Goal: Obtain resource: Obtain resource

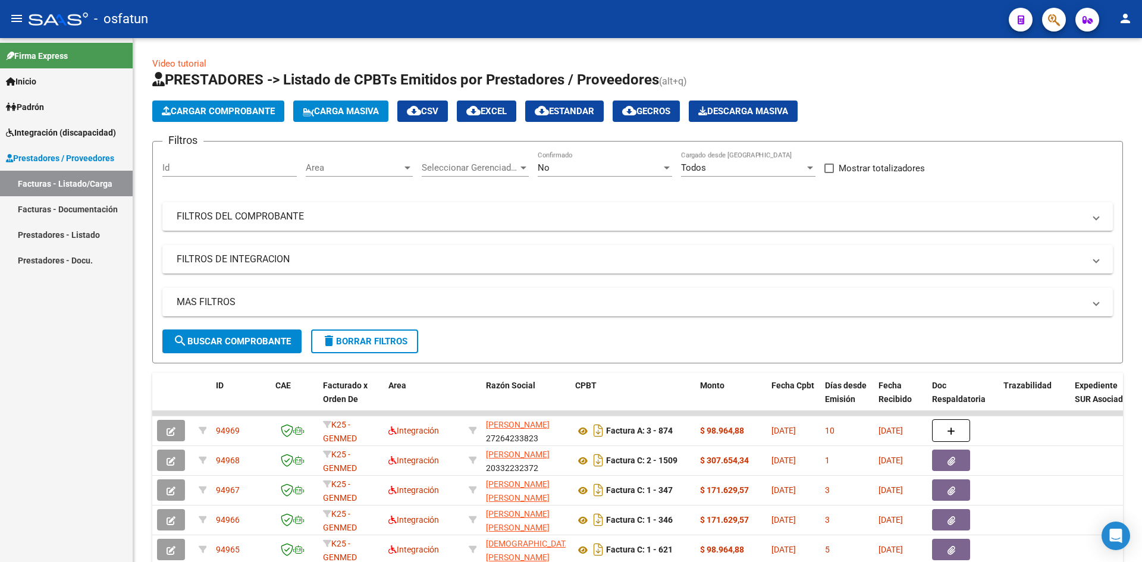
click at [429, 9] on div "- osfatun" at bounding box center [514, 19] width 971 height 26
click at [213, 103] on button "Cargar Comprobante" at bounding box center [218, 111] width 132 height 21
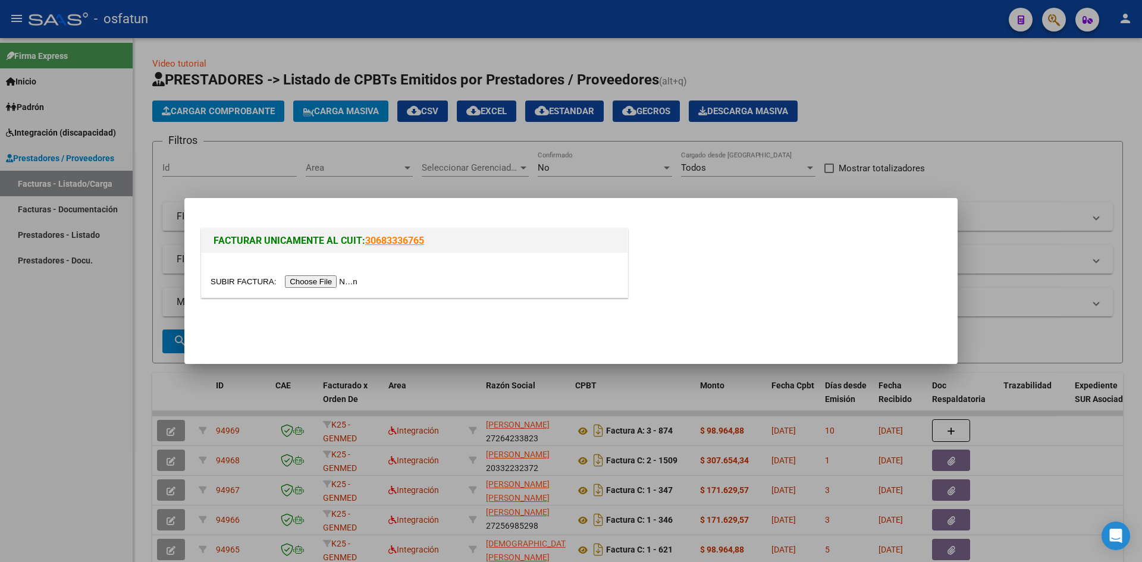
click at [307, 277] on input "file" at bounding box center [286, 281] width 150 height 12
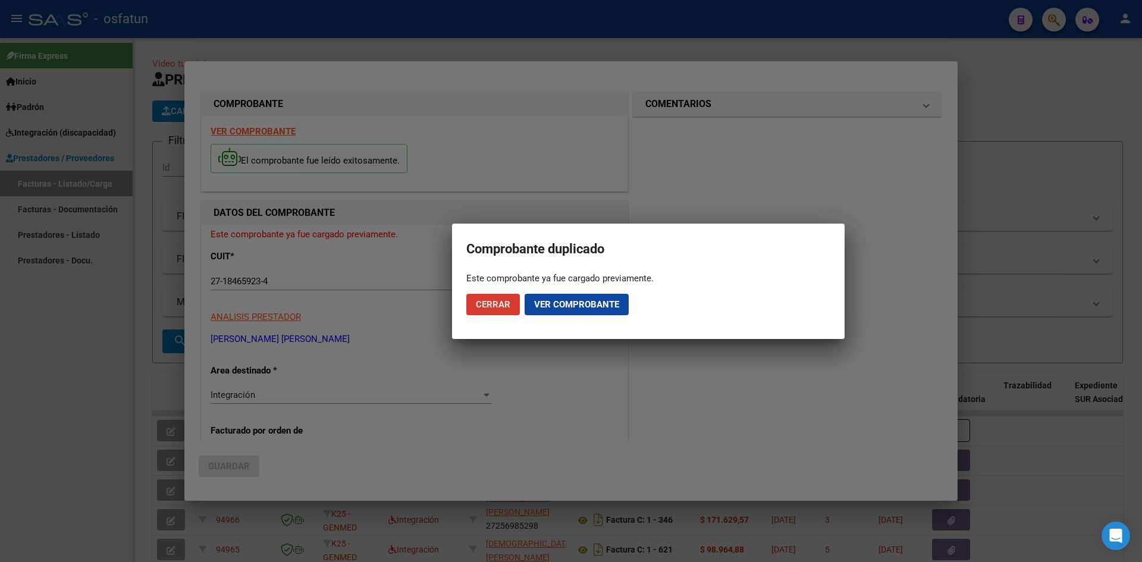
click at [568, 312] on button "Ver comprobante" at bounding box center [577, 304] width 104 height 21
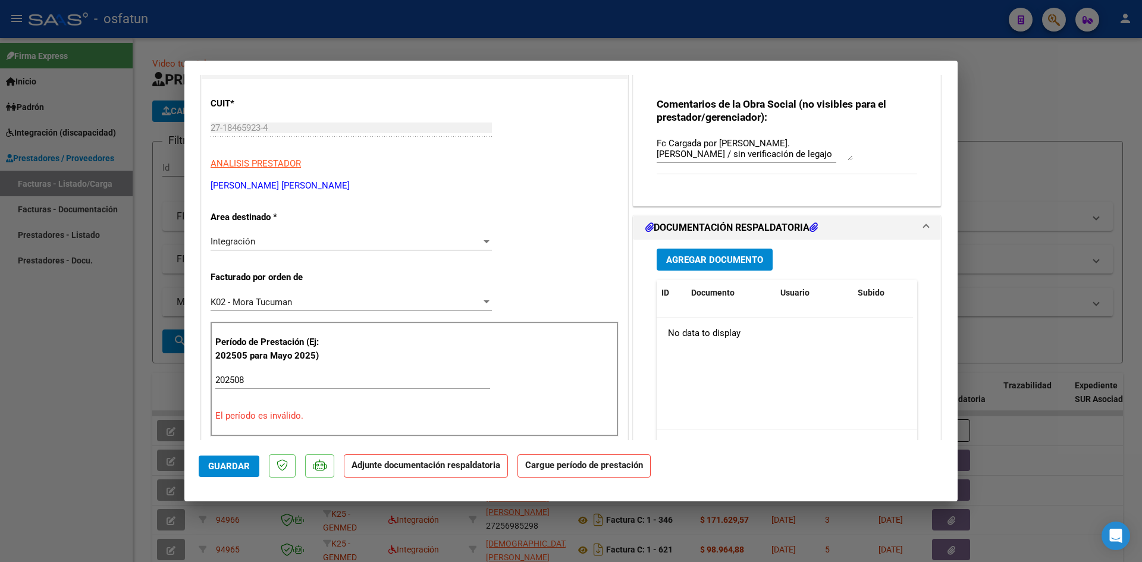
scroll to position [119, 0]
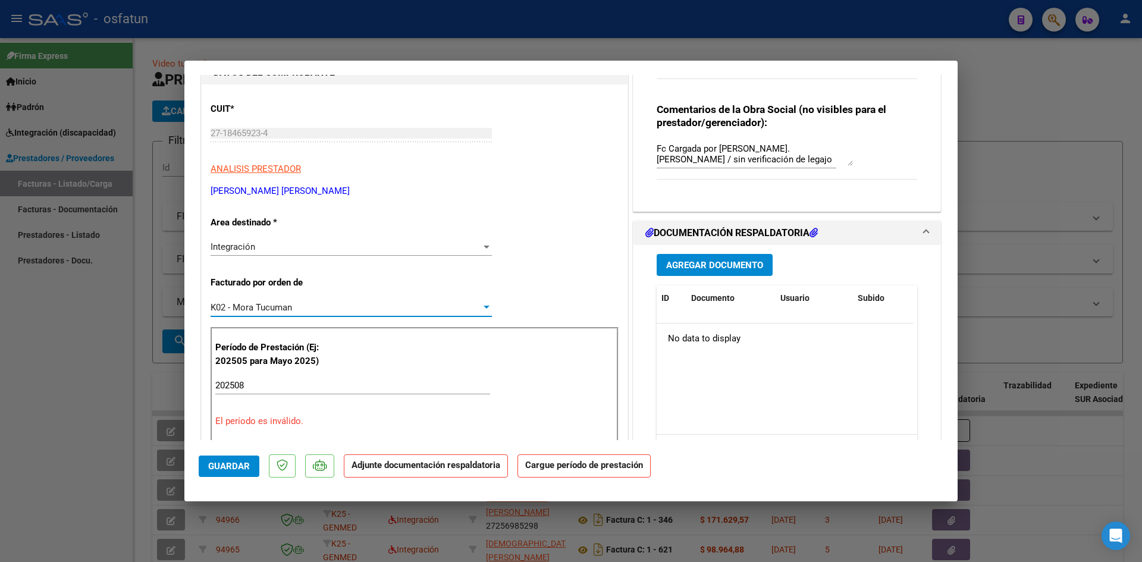
click at [460, 310] on div "K02 - Mora Tucuman" at bounding box center [346, 307] width 271 height 11
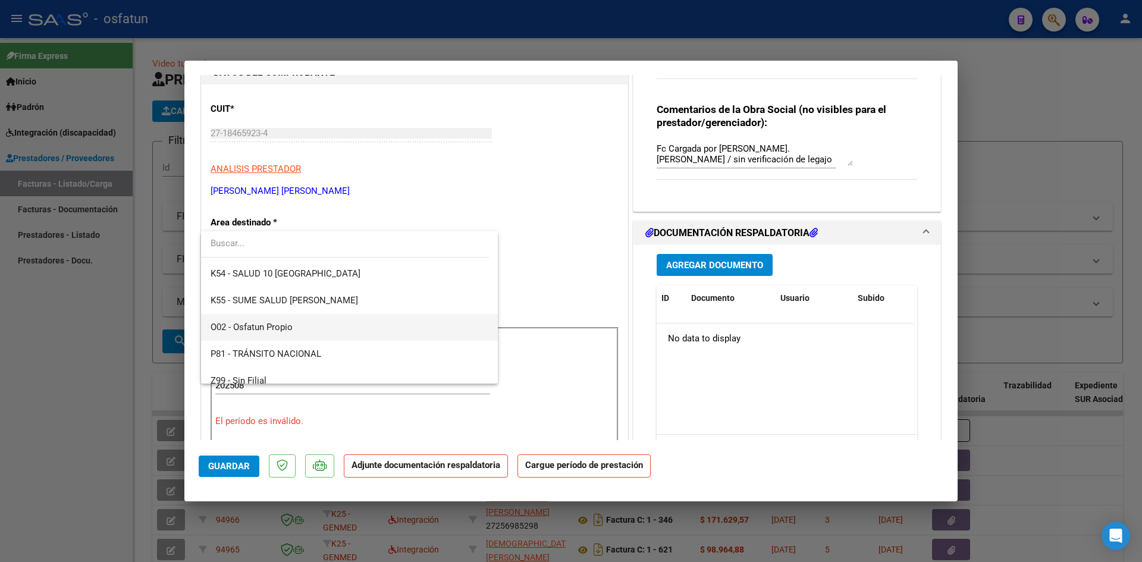
scroll to position [624, 0]
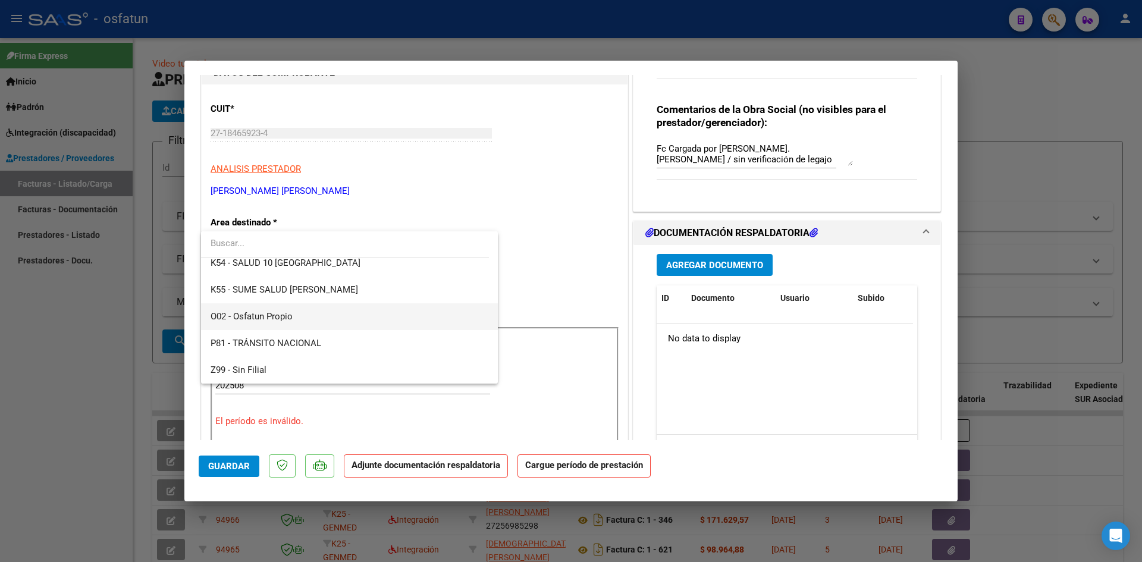
click at [343, 322] on span "O02 - Osfatun Propio" at bounding box center [350, 316] width 278 height 27
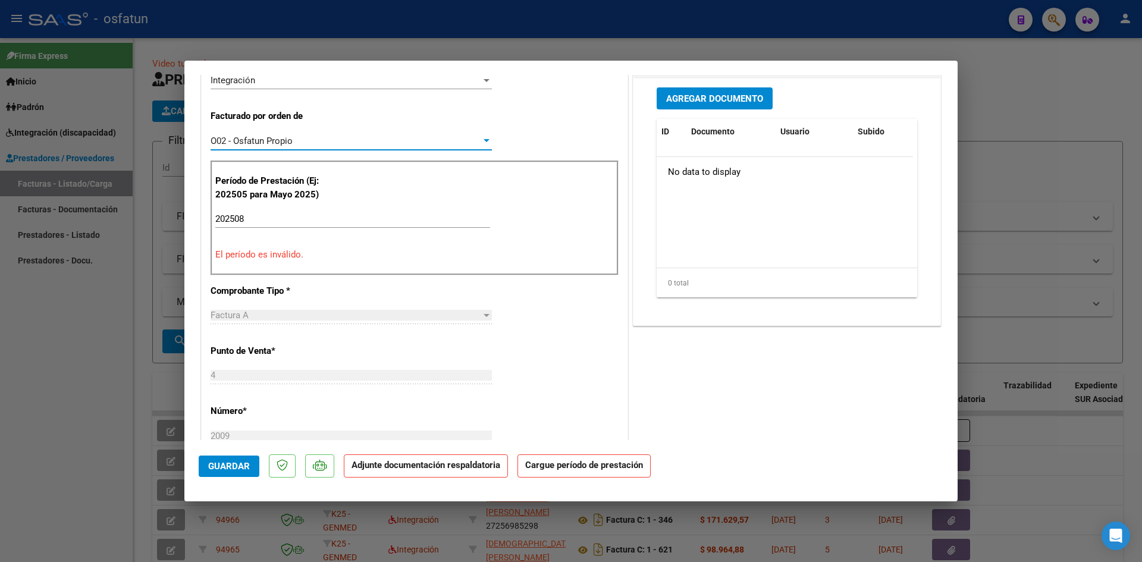
scroll to position [297, 0]
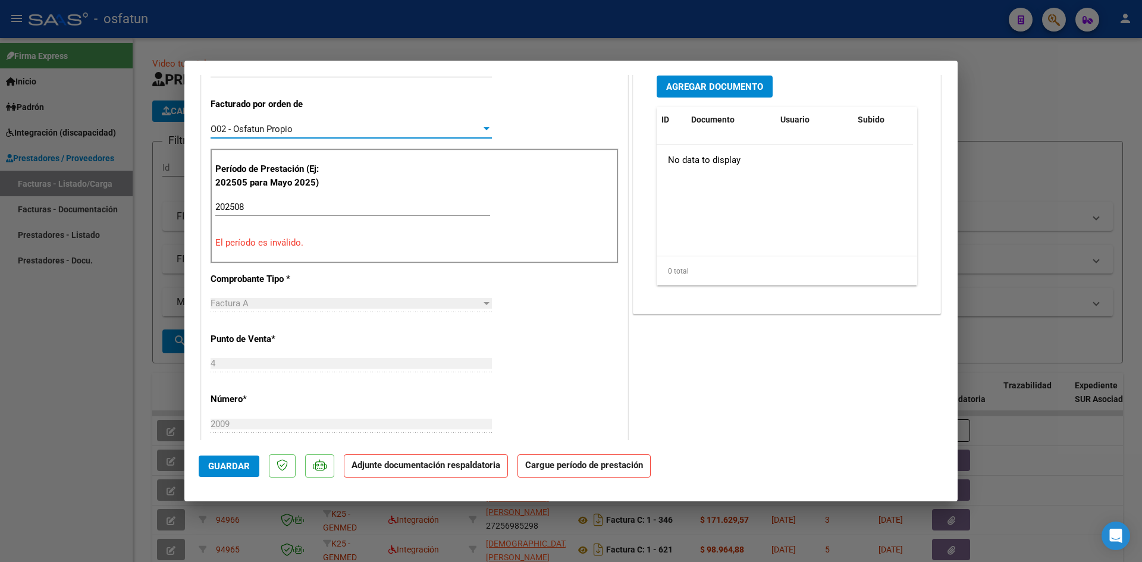
click at [303, 210] on input "202508" at bounding box center [352, 207] width 275 height 11
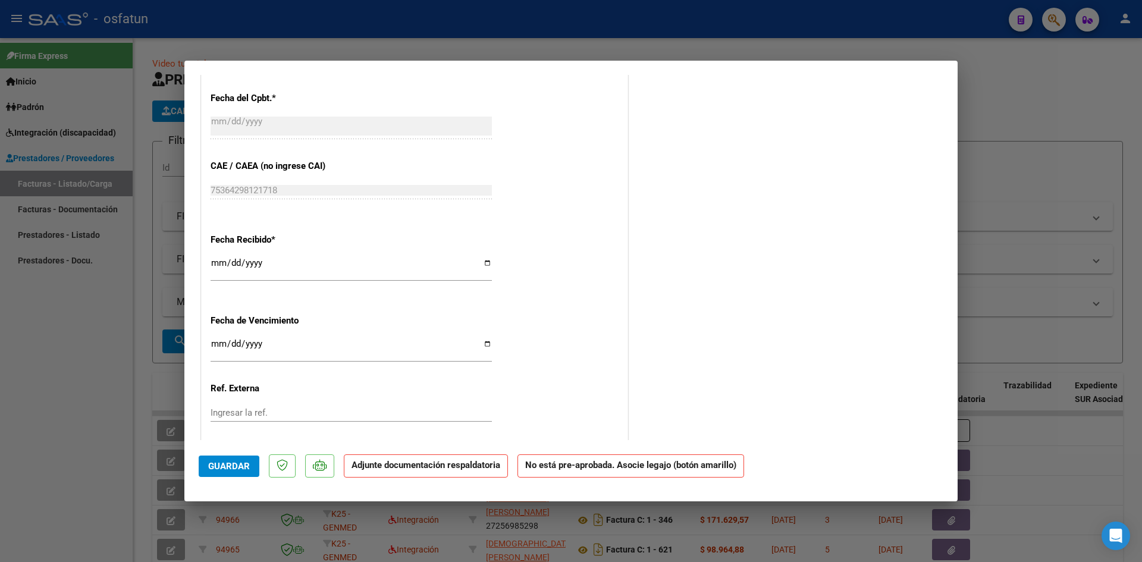
scroll to position [752, 0]
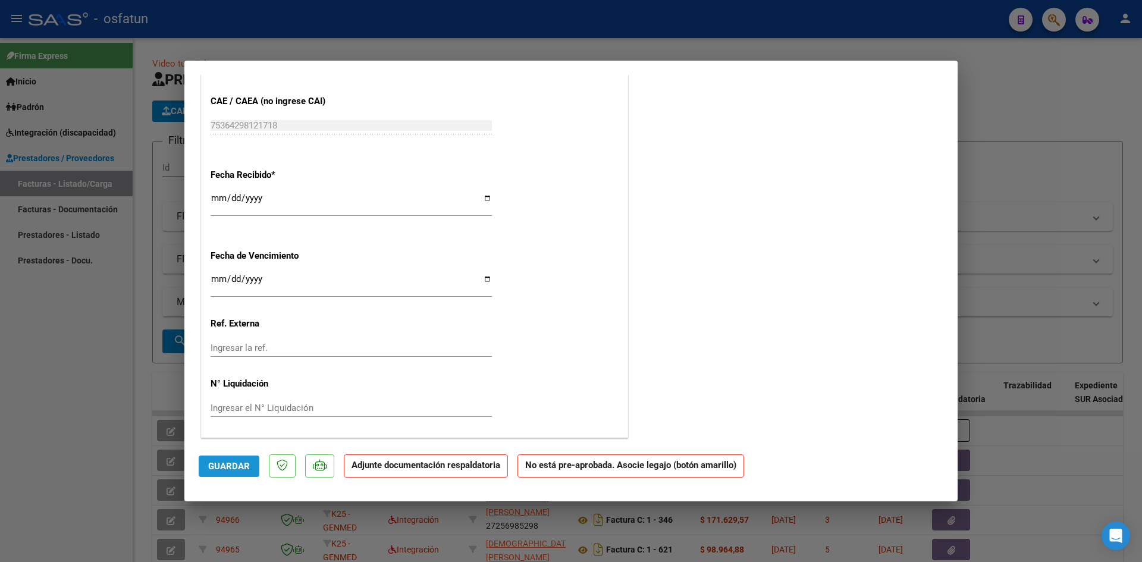
click at [245, 463] on span "Guardar" at bounding box center [229, 466] width 42 height 11
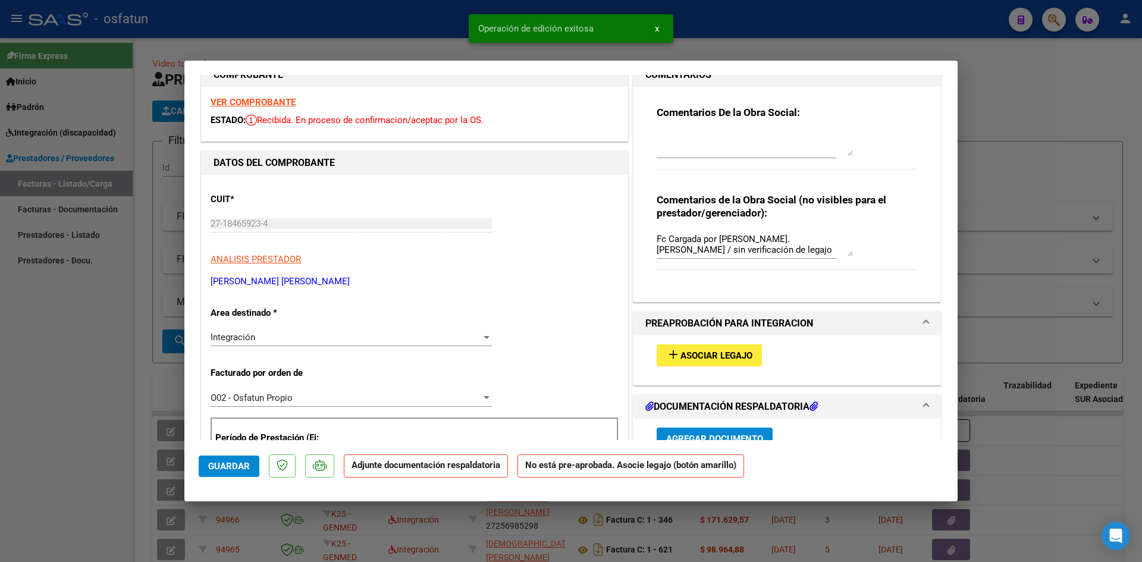
scroll to position [0, 0]
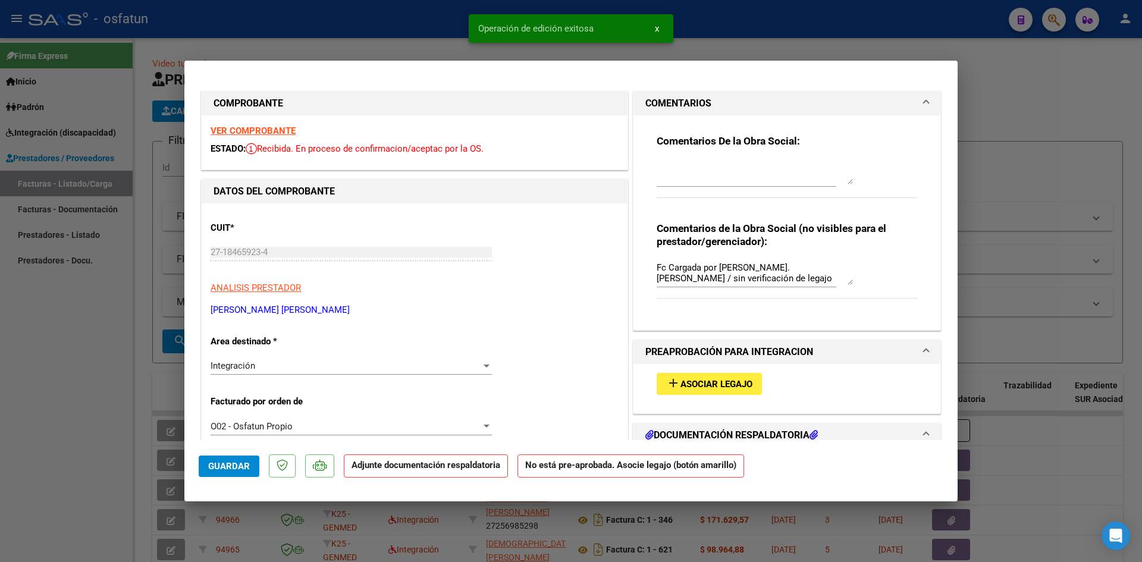
click at [720, 385] on span "Asociar Legajo" at bounding box center [716, 384] width 72 height 11
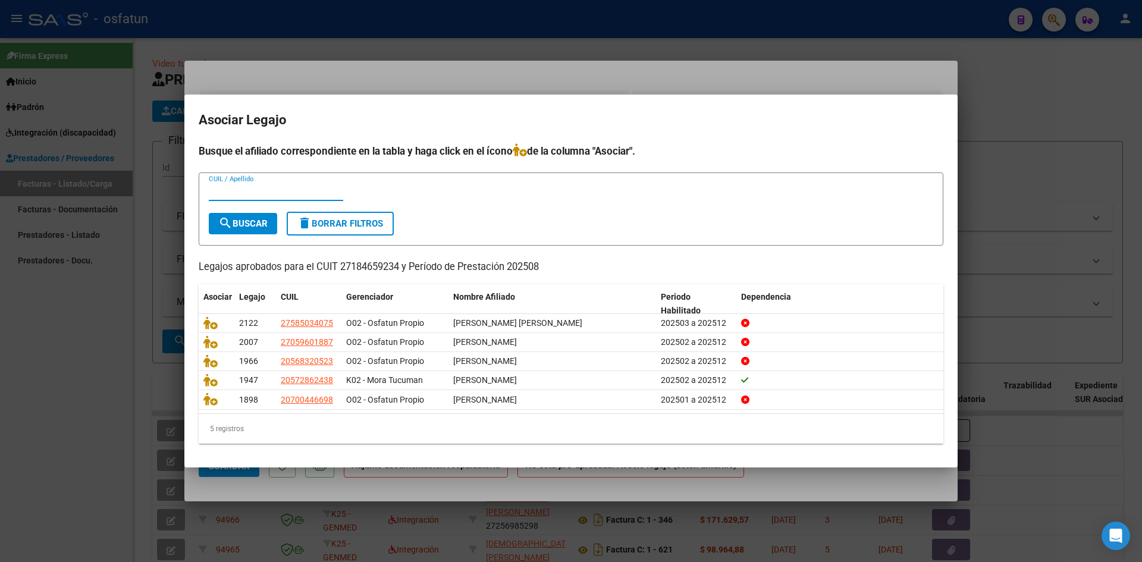
click at [514, 73] on div at bounding box center [571, 281] width 1142 height 562
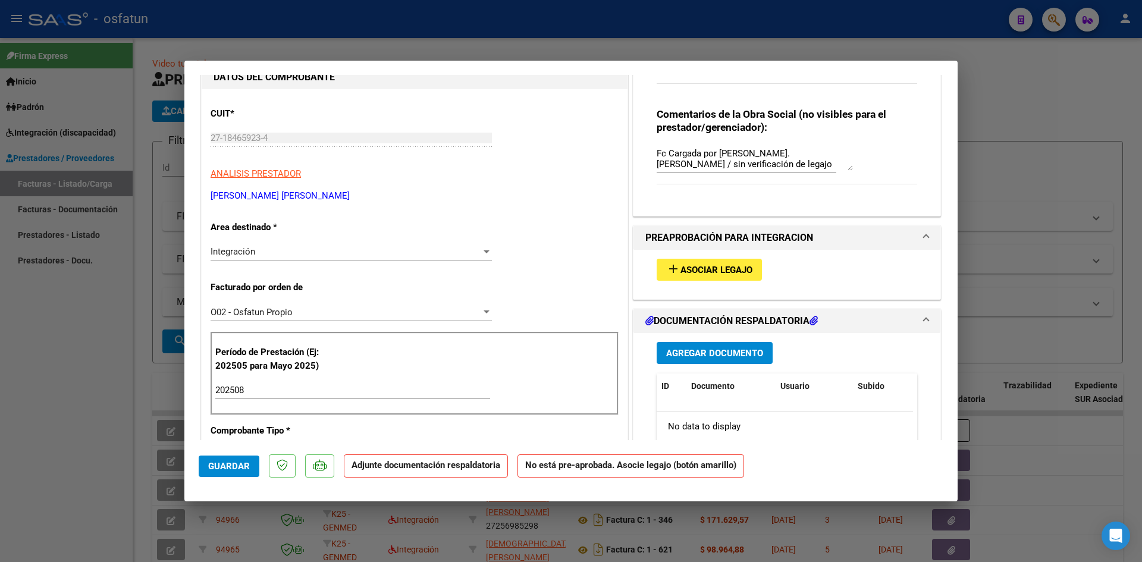
scroll to position [238, 0]
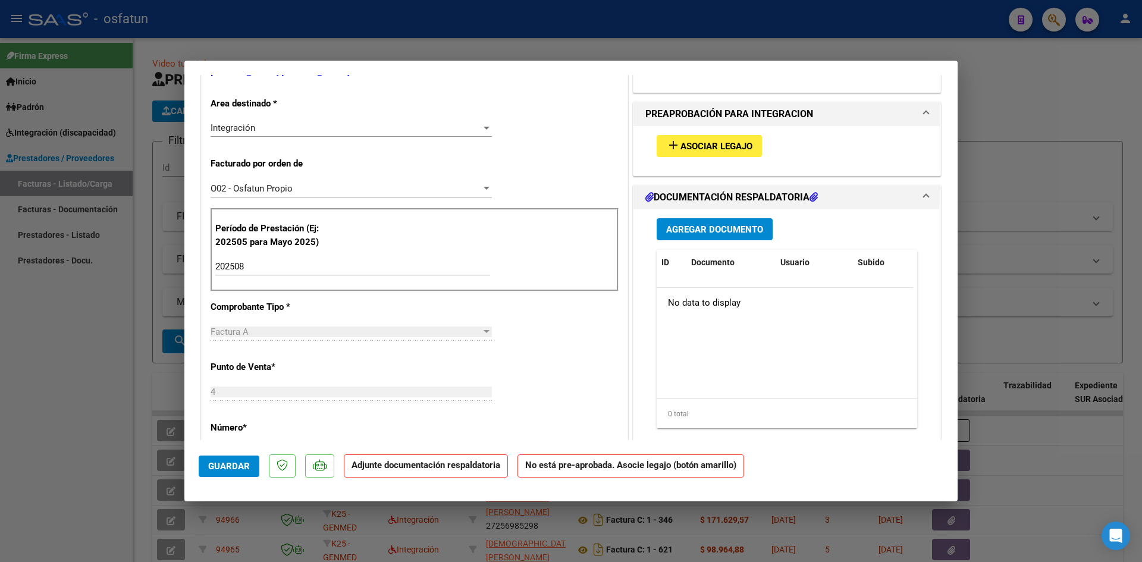
drag, startPoint x: 726, startPoint y: 148, endPoint x: 705, endPoint y: 133, distance: 26.1
click at [705, 133] on div "add Asociar Legajo" at bounding box center [787, 146] width 278 height 40
click at [742, 146] on span "Asociar Legajo" at bounding box center [716, 146] width 72 height 11
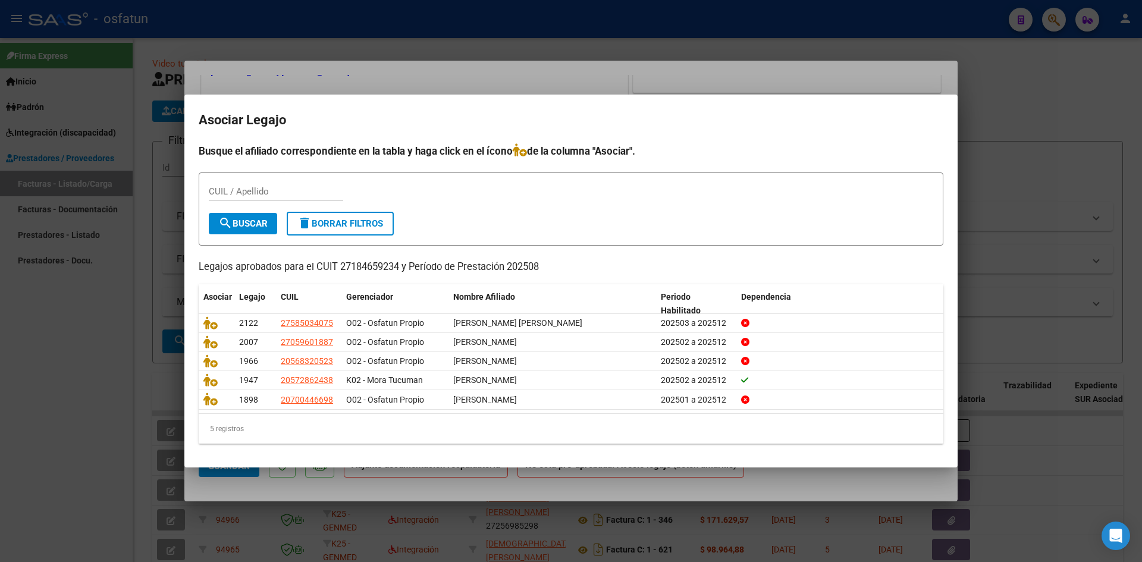
click at [534, 426] on div "5 registros" at bounding box center [571, 429] width 745 height 30
click at [686, 59] on div at bounding box center [571, 281] width 1142 height 562
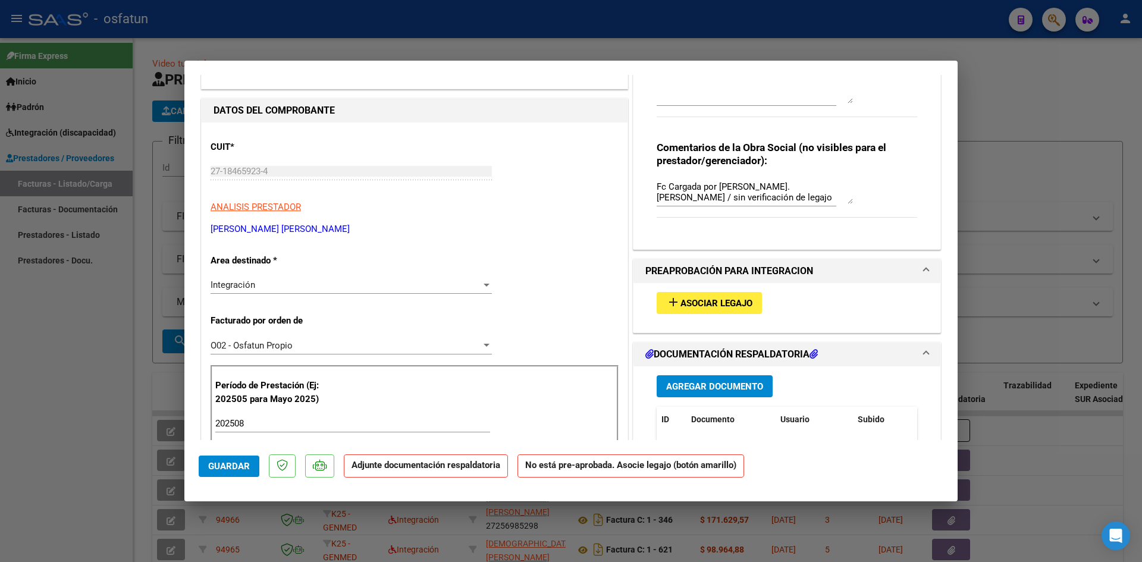
scroll to position [0, 0]
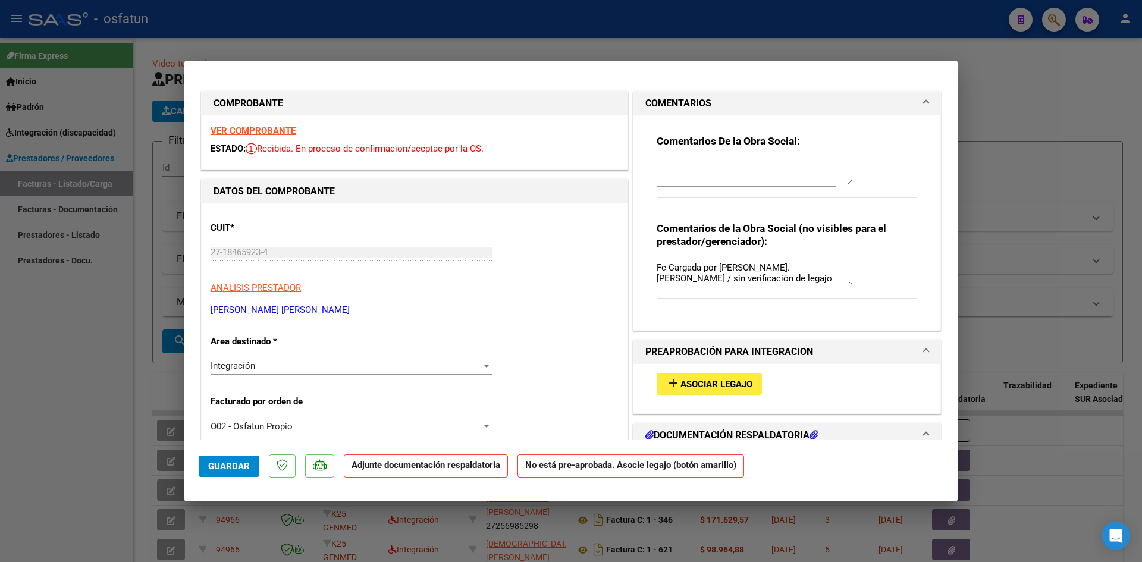
click at [722, 383] on span "Asociar Legajo" at bounding box center [716, 384] width 72 height 11
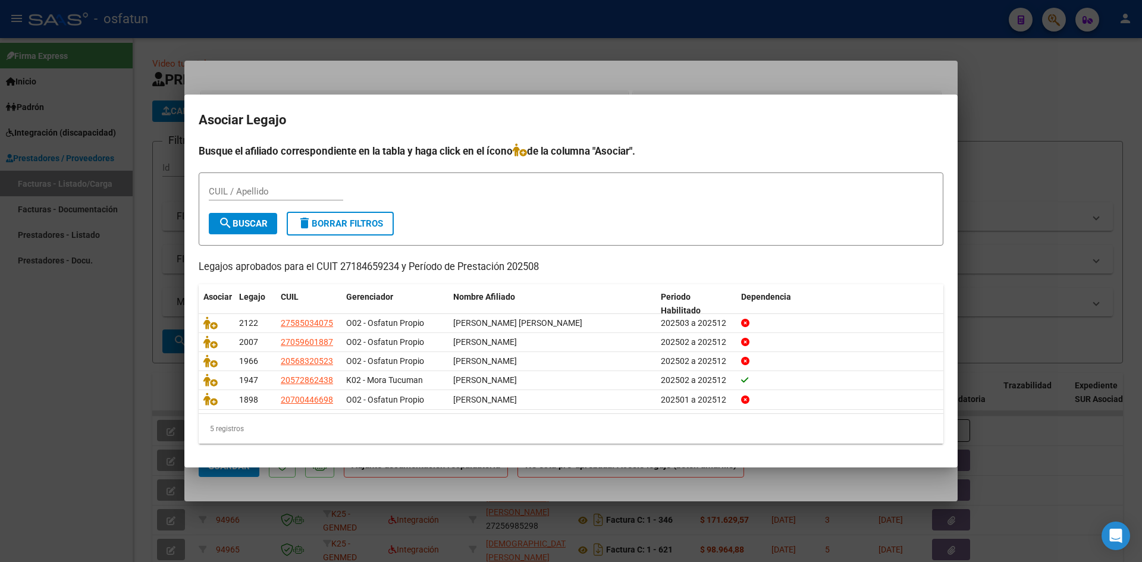
click at [352, 78] on div at bounding box center [571, 281] width 1142 height 562
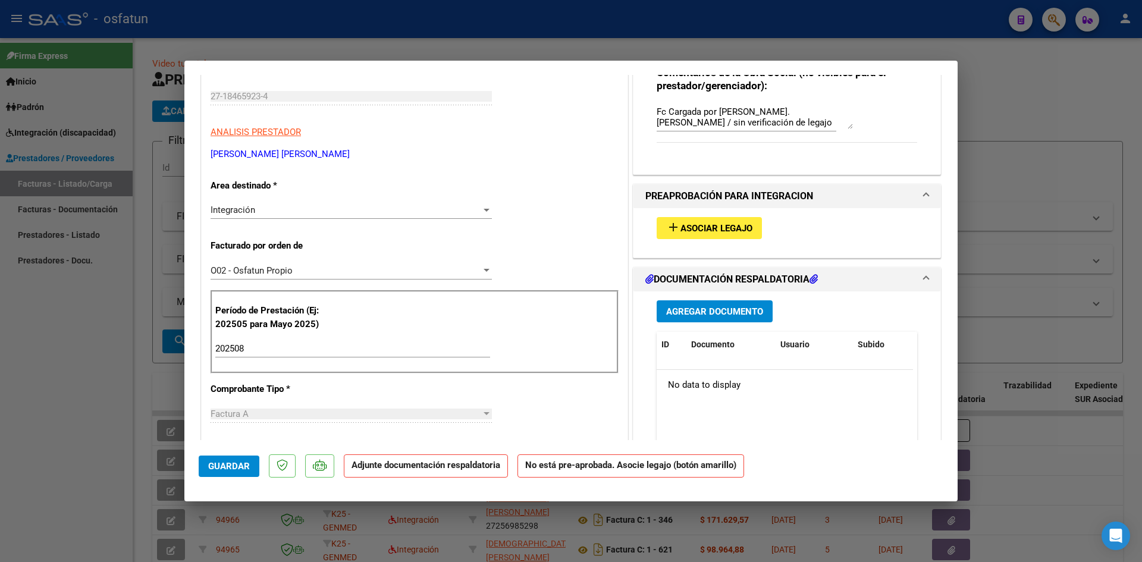
scroll to position [297, 0]
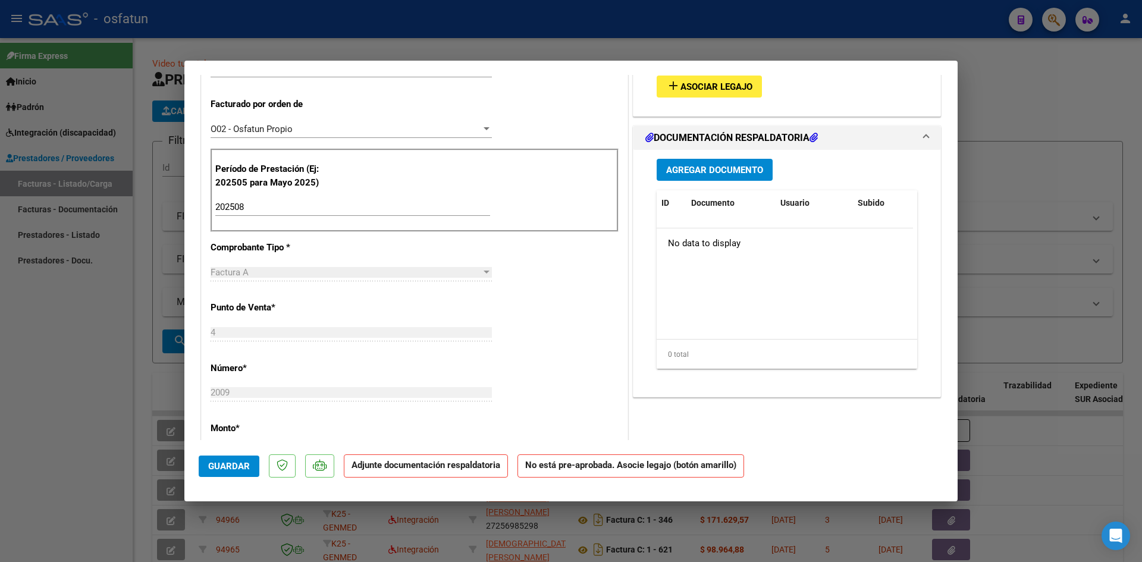
click at [267, 210] on input "202508" at bounding box center [352, 207] width 275 height 11
click at [729, 93] on button "add Asociar Legajo" at bounding box center [709, 87] width 105 height 22
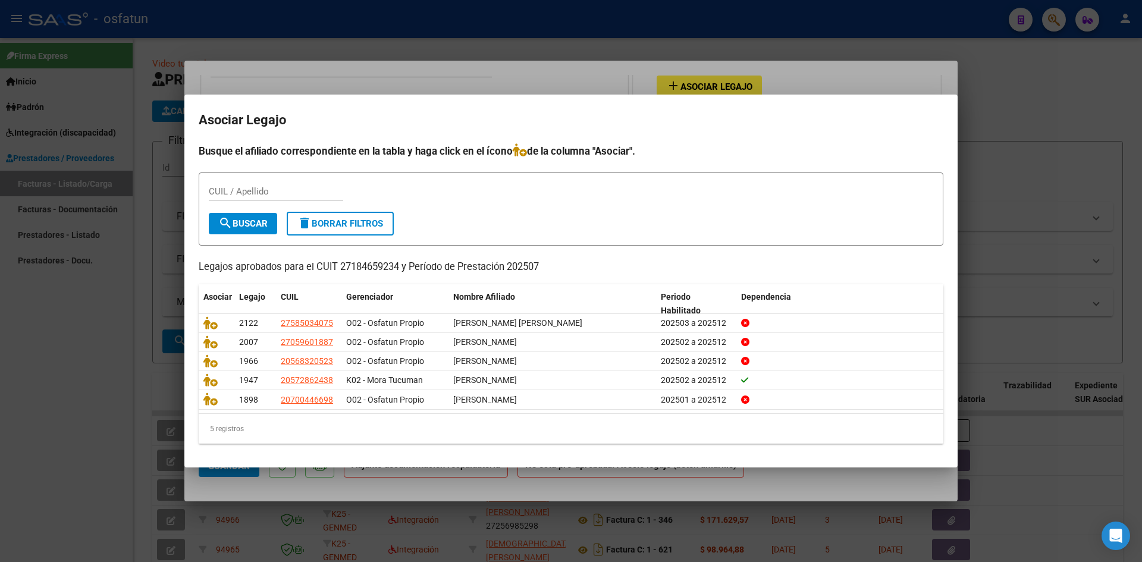
click at [510, 45] on div at bounding box center [571, 281] width 1142 height 562
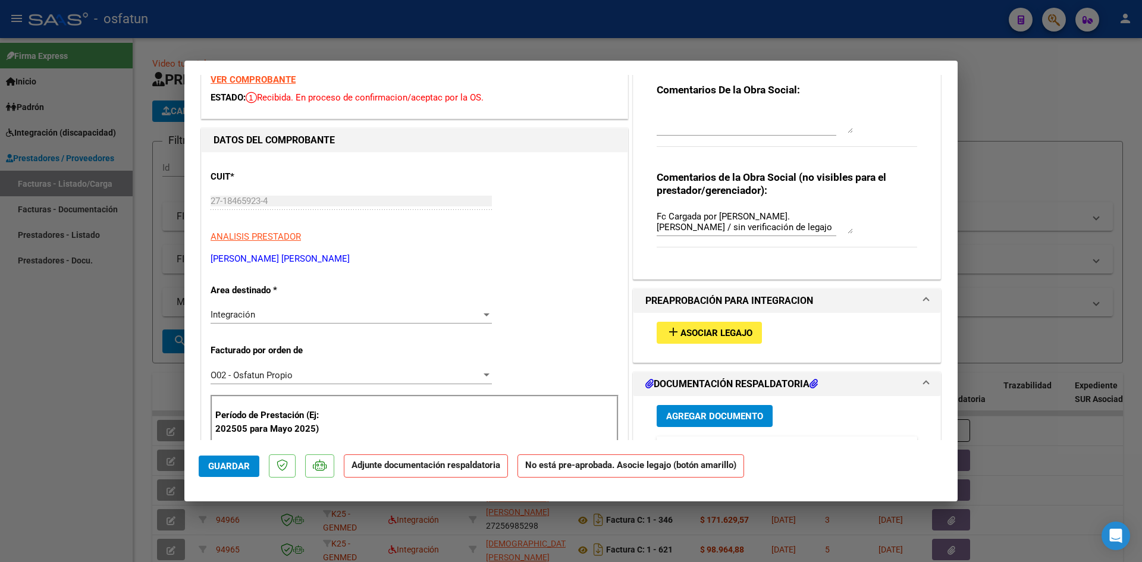
scroll to position [119, 0]
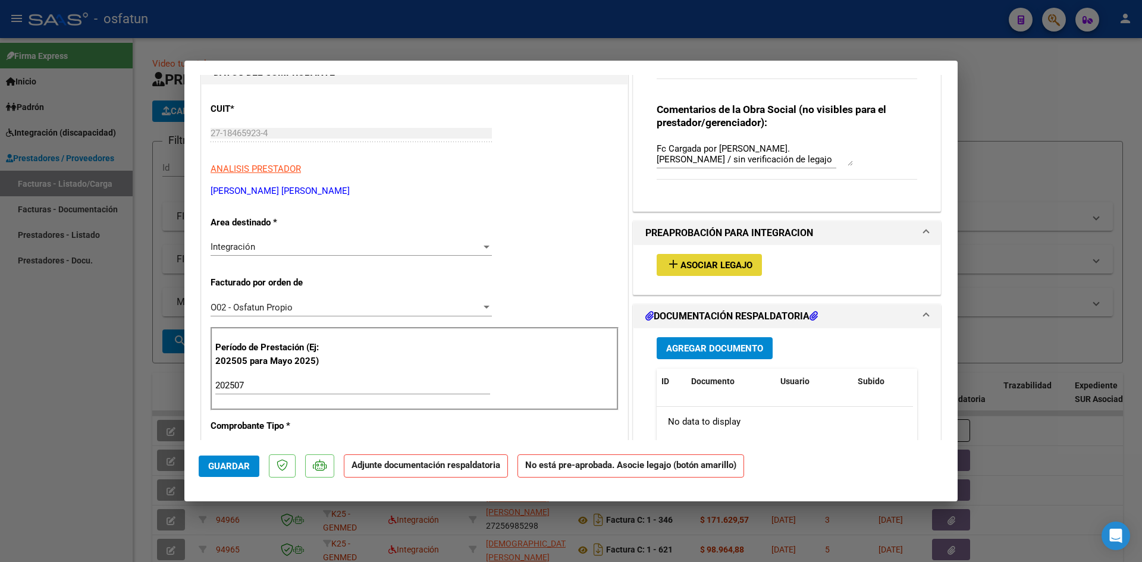
click at [673, 264] on mat-icon "add" at bounding box center [673, 264] width 14 height 14
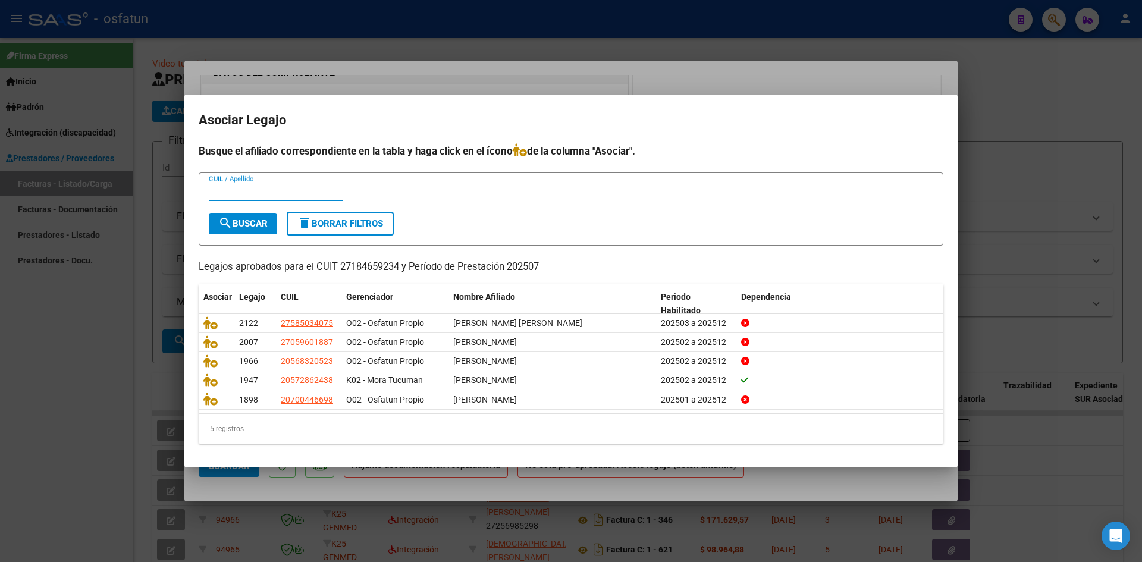
click at [482, 50] on div at bounding box center [571, 281] width 1142 height 562
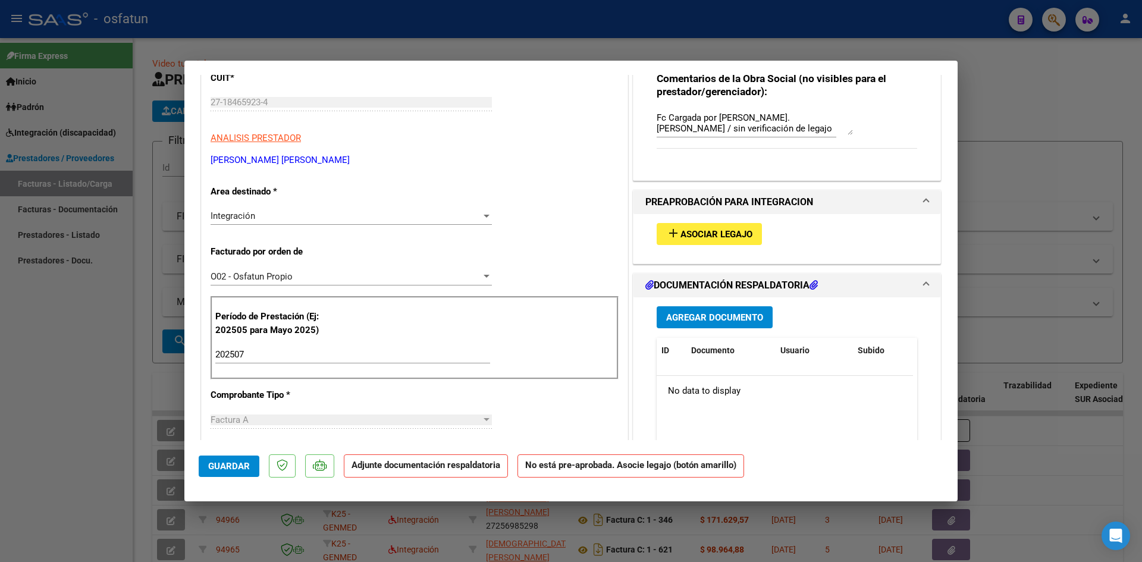
scroll to position [178, 0]
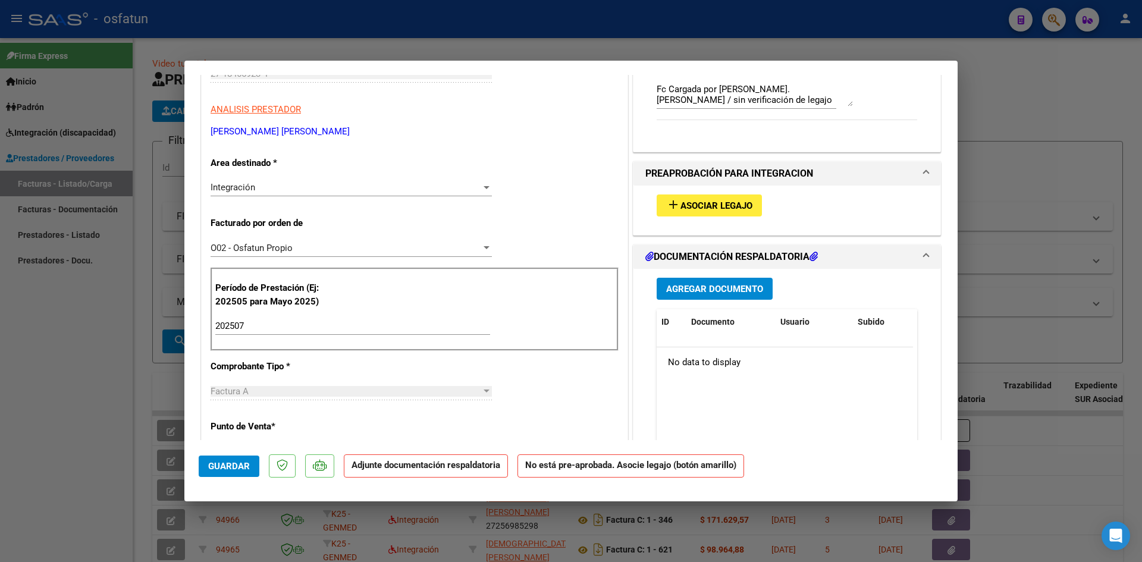
click at [284, 377] on div "CUIT * 27-18465923-4 Ingresar CUIT ANALISIS PRESTADOR [PERSON_NAME] [PERSON_NAM…" at bounding box center [415, 518] width 426 height 987
click at [277, 326] on input "202507" at bounding box center [352, 326] width 275 height 11
click at [695, 204] on span "Asociar Legajo" at bounding box center [716, 205] width 72 height 11
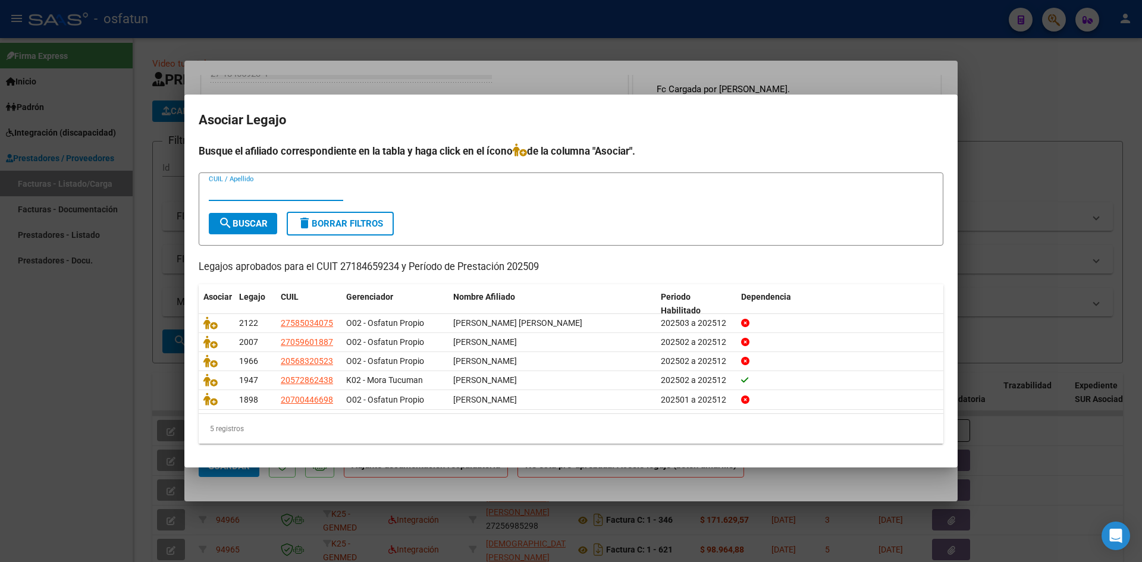
click at [403, 78] on div at bounding box center [571, 281] width 1142 height 562
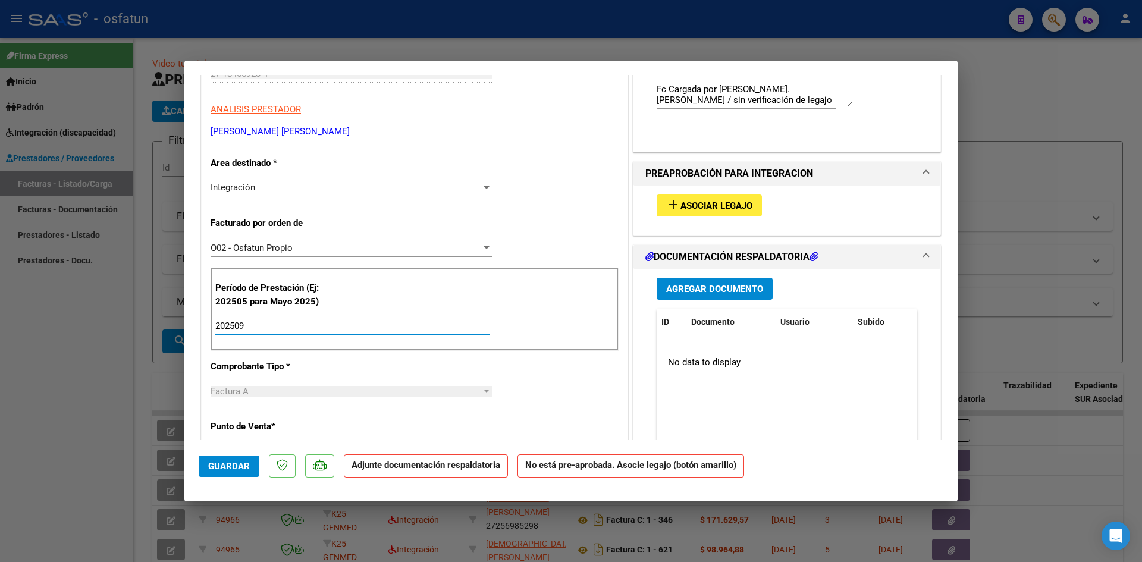
click at [271, 326] on input "202509" at bounding box center [352, 326] width 275 height 11
type input "202506"
click at [688, 199] on button "add Asociar Legajo" at bounding box center [709, 205] width 105 height 22
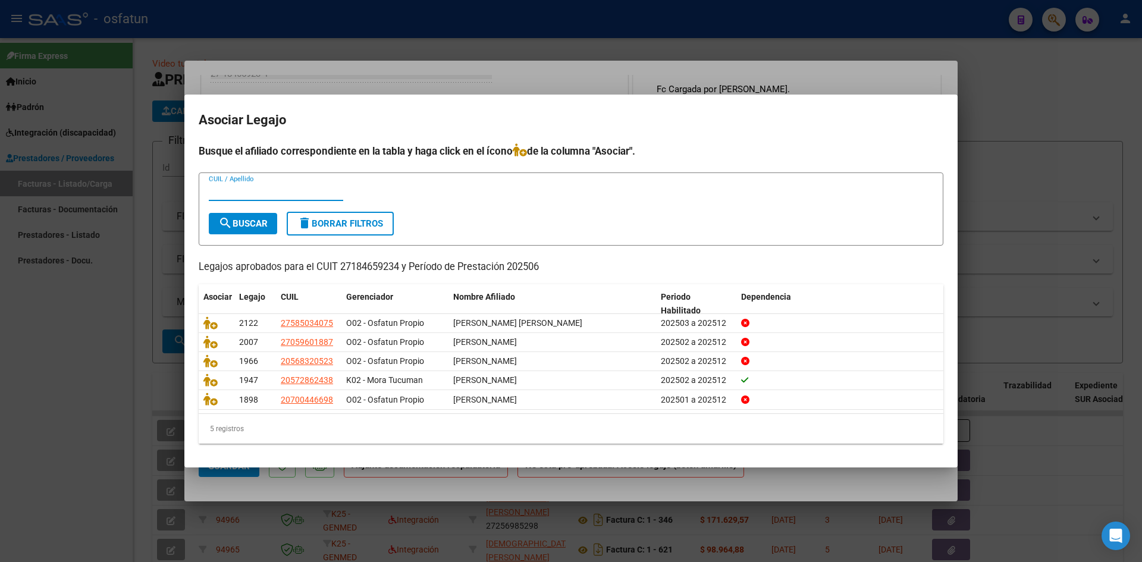
click at [400, 73] on div at bounding box center [571, 281] width 1142 height 562
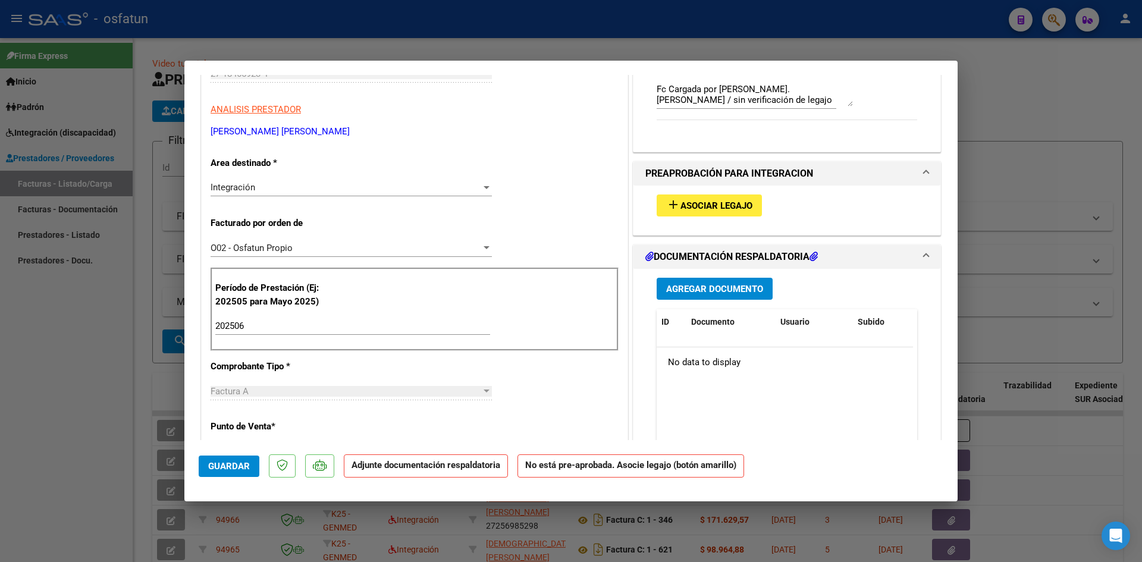
click at [710, 202] on span "Asociar Legajo" at bounding box center [716, 205] width 72 height 11
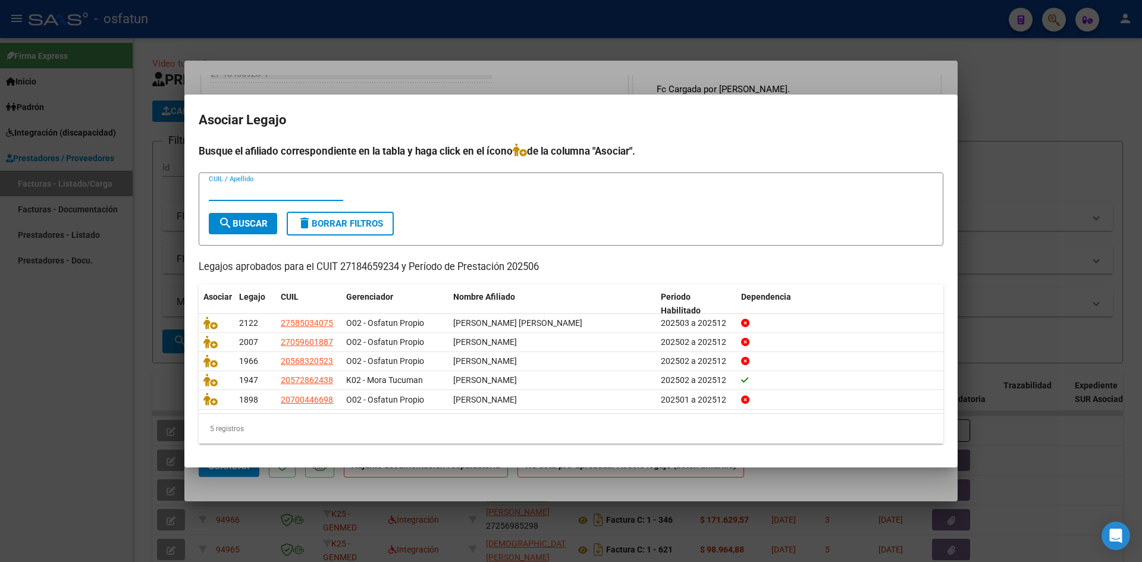
click at [378, 34] on div at bounding box center [571, 281] width 1142 height 562
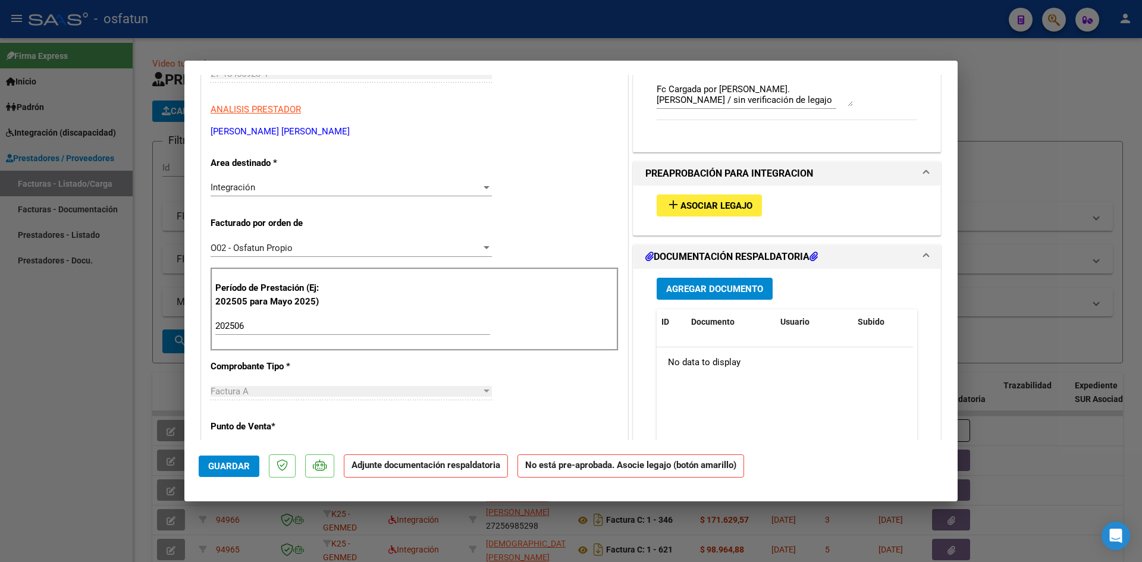
click at [427, 27] on div at bounding box center [571, 281] width 1142 height 562
type input "$ 0,00"
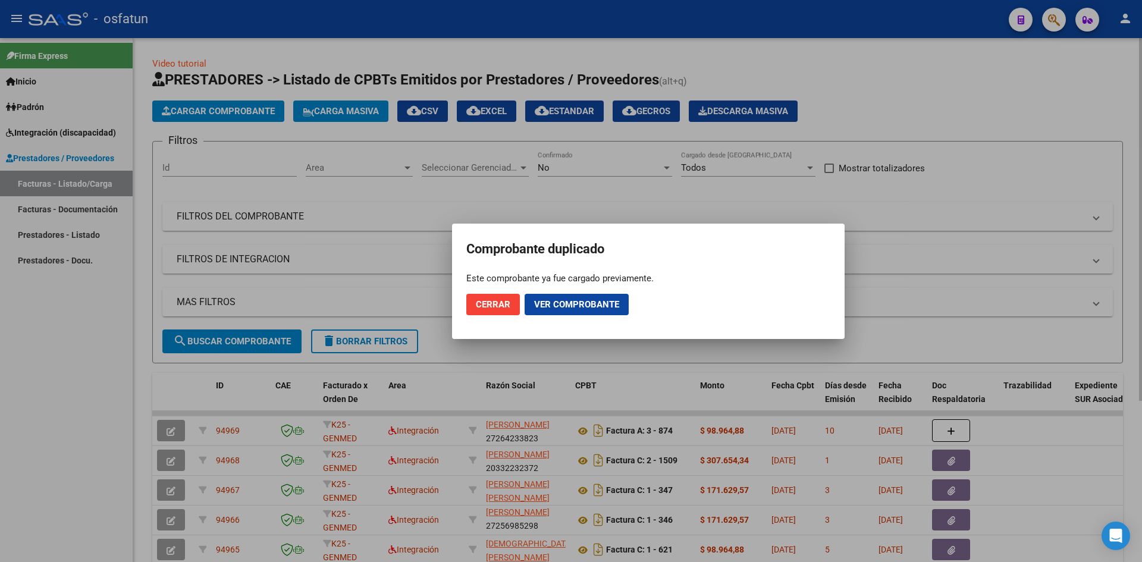
drag, startPoint x: 485, startPoint y: 308, endPoint x: 301, endPoint y: 126, distance: 258.2
click at [484, 302] on span "Cerrar" at bounding box center [493, 304] width 34 height 11
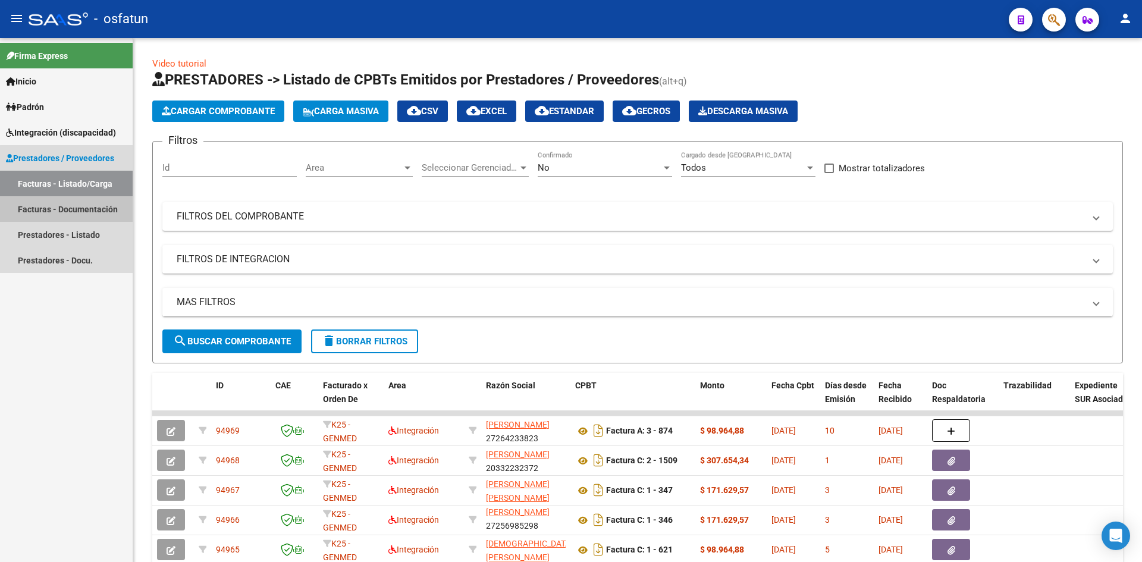
click at [76, 212] on link "Facturas - Documentación" at bounding box center [66, 209] width 133 height 26
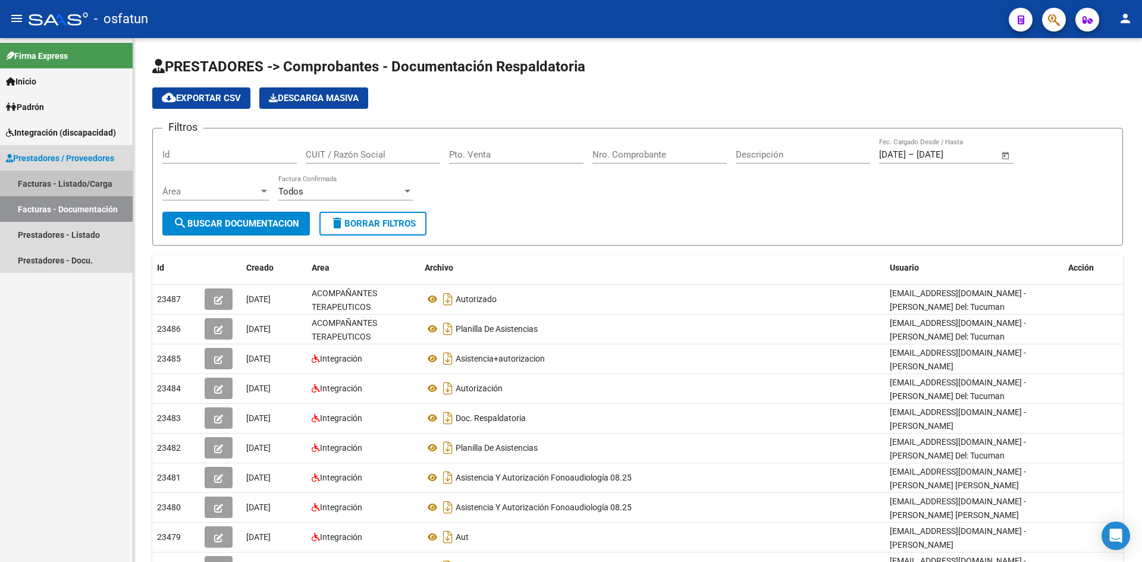
click at [86, 186] on link "Facturas - Listado/Carga" at bounding box center [66, 184] width 133 height 26
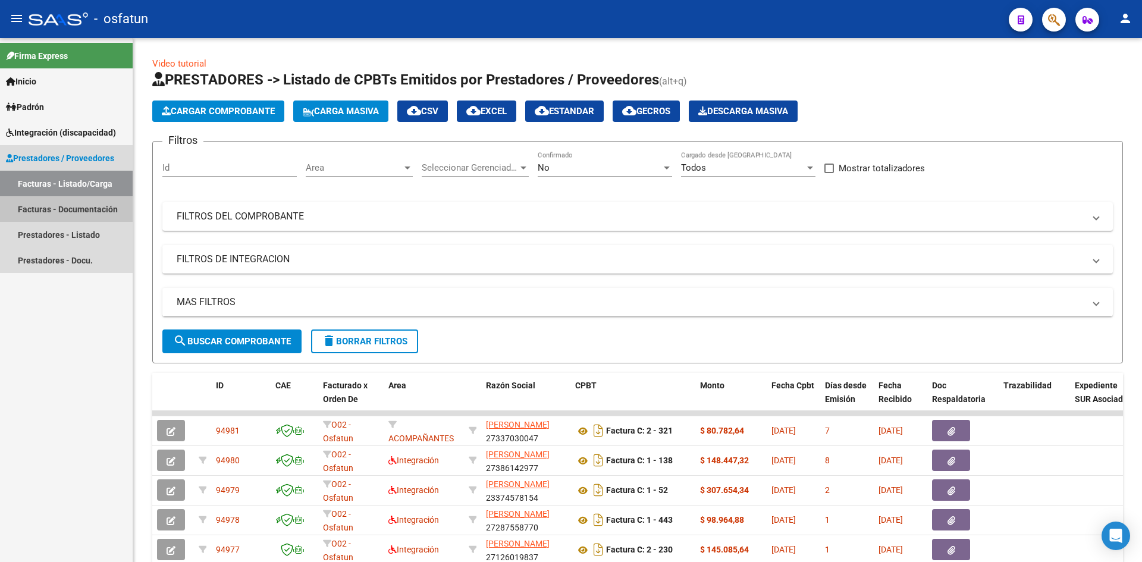
click at [106, 215] on link "Facturas - Documentación" at bounding box center [66, 209] width 133 height 26
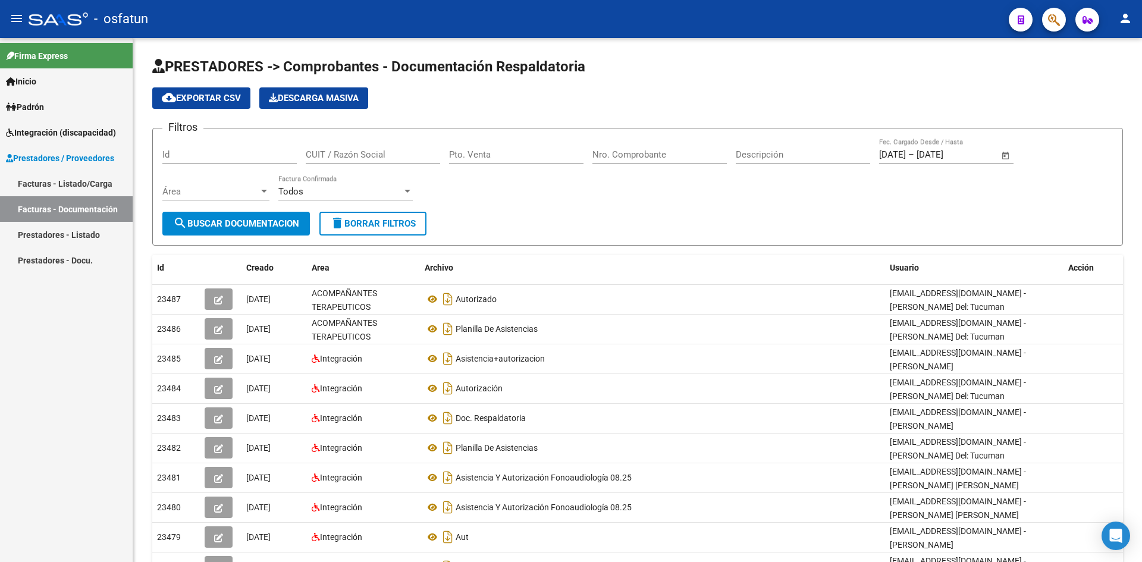
click at [83, 190] on link "Facturas - Listado/Carga" at bounding box center [66, 184] width 133 height 26
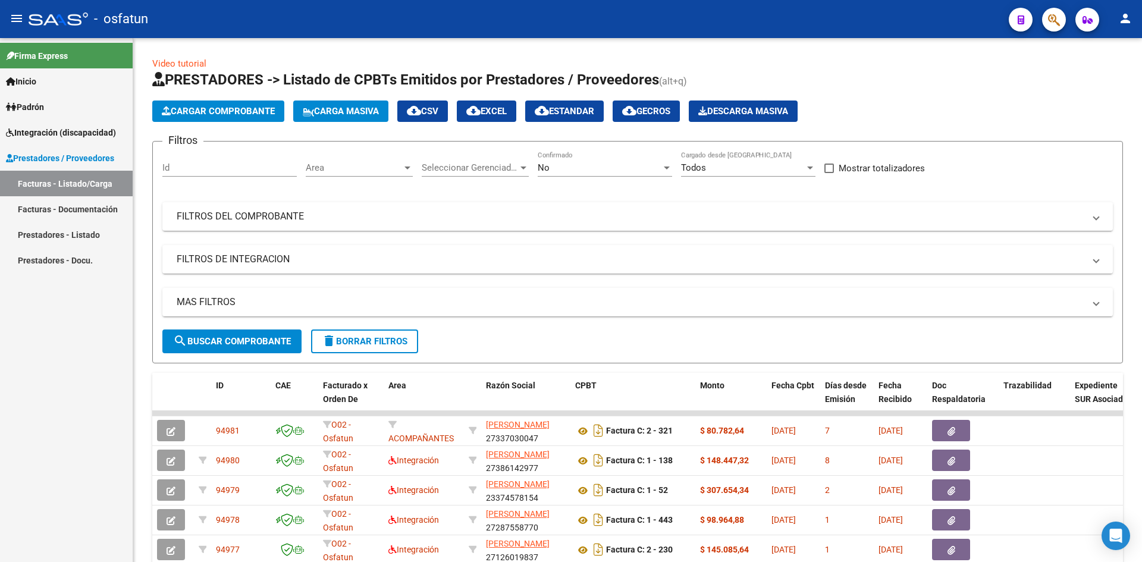
drag, startPoint x: 76, startPoint y: 134, endPoint x: 84, endPoint y: 136, distance: 9.2
click at [76, 134] on span "Integración (discapacidad)" at bounding box center [61, 132] width 110 height 13
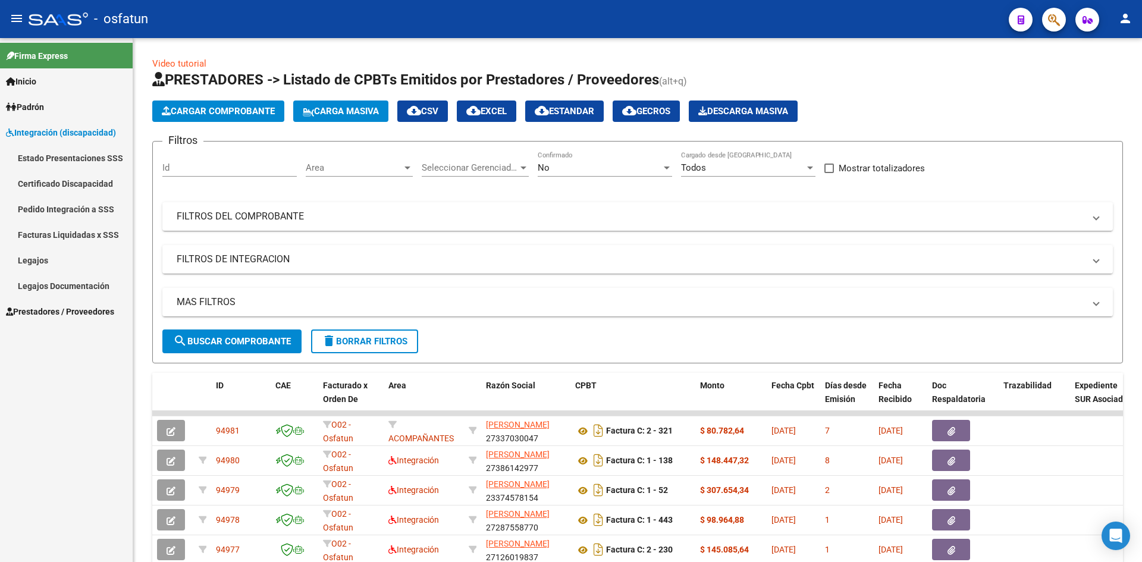
click at [57, 266] on link "Legajos" at bounding box center [66, 260] width 133 height 26
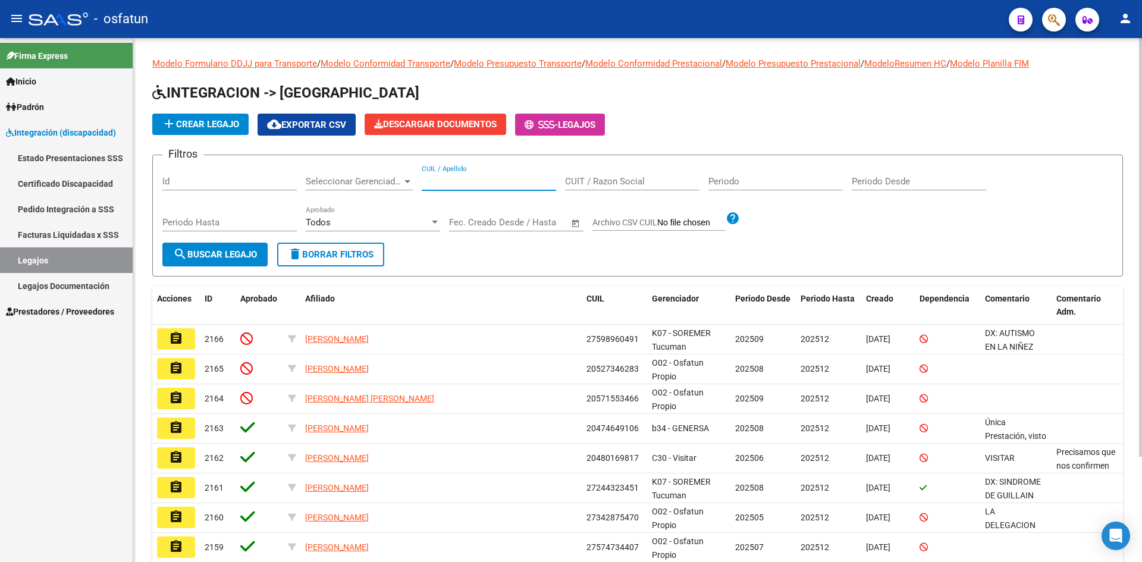
paste input "20547853424"
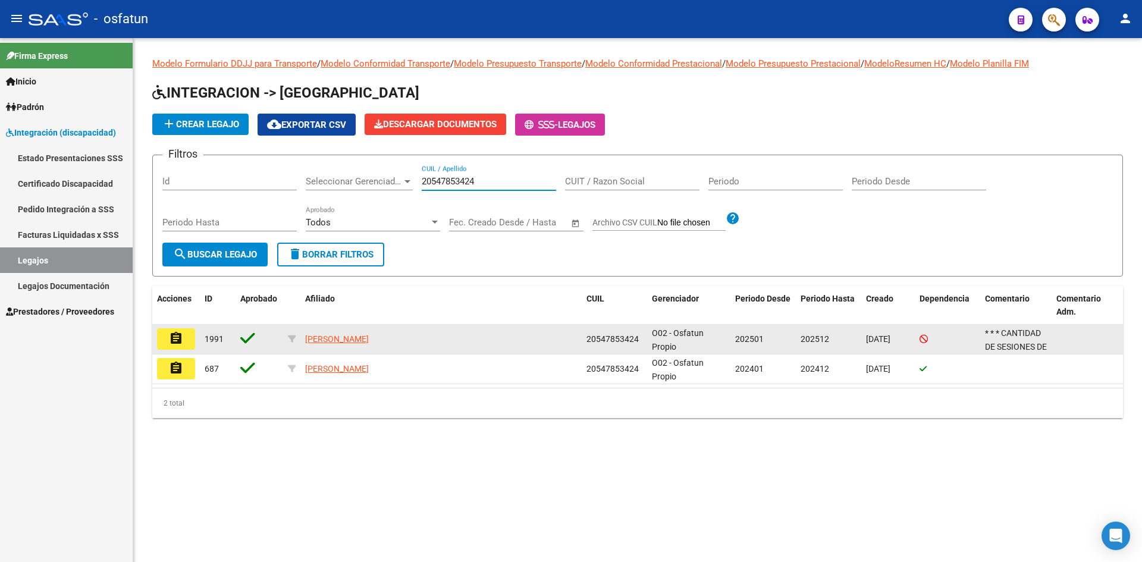
type input "20547853424"
click at [184, 341] on button "assignment" at bounding box center [176, 338] width 38 height 21
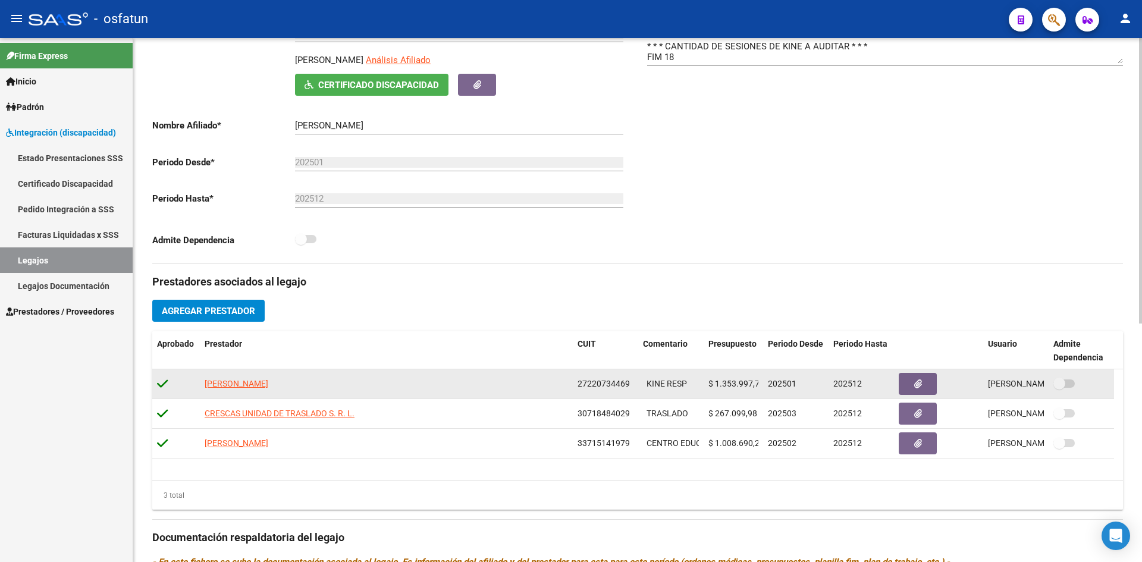
scroll to position [178, 0]
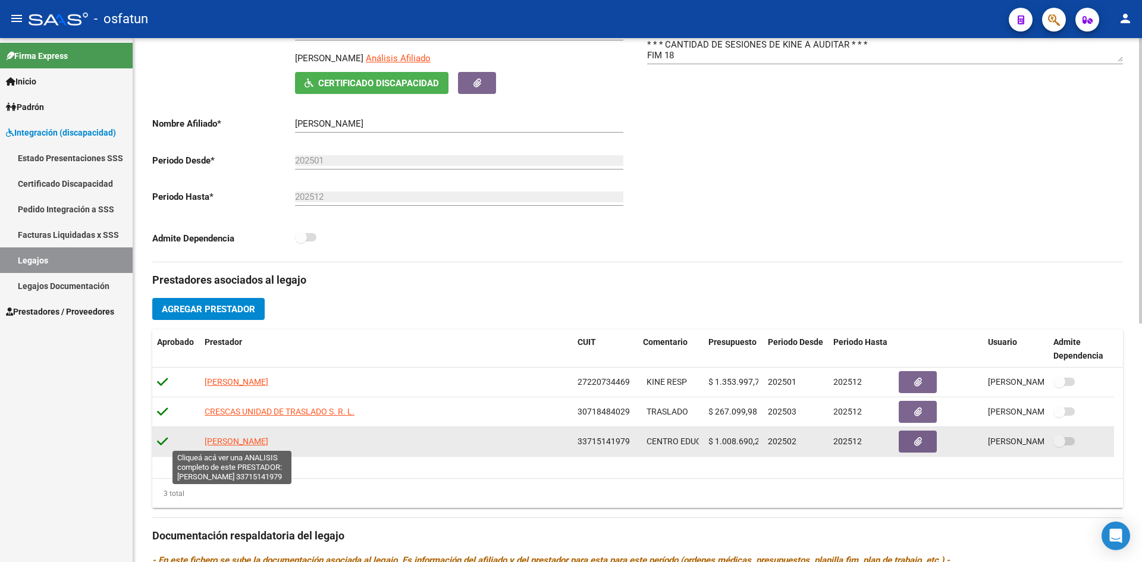
click at [239, 437] on span "[PERSON_NAME]" at bounding box center [237, 442] width 64 height 10
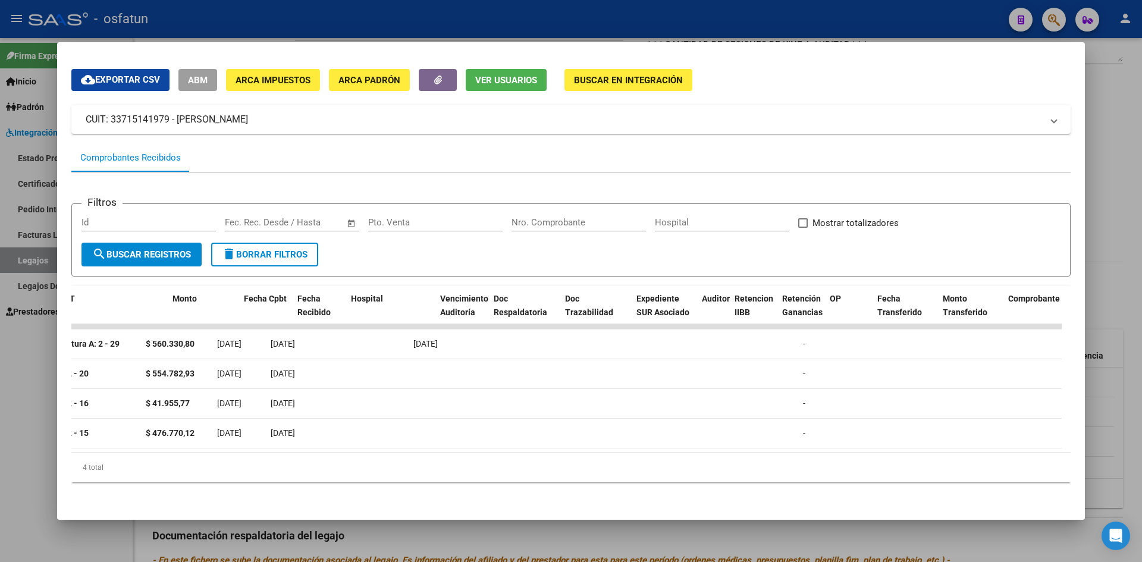
scroll to position [0, 0]
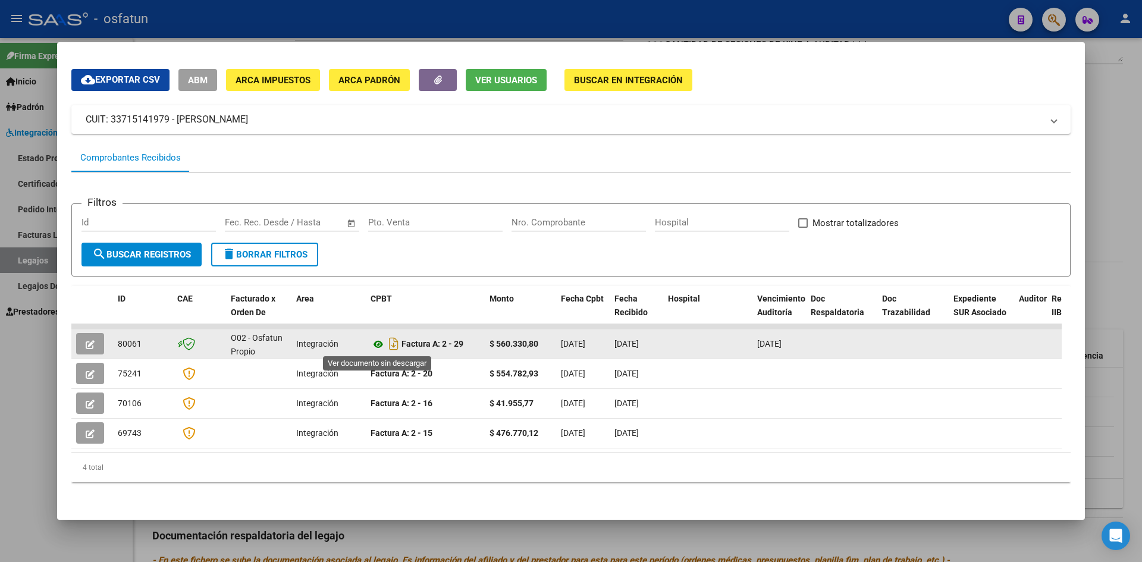
click at [376, 346] on icon at bounding box center [378, 344] width 15 height 14
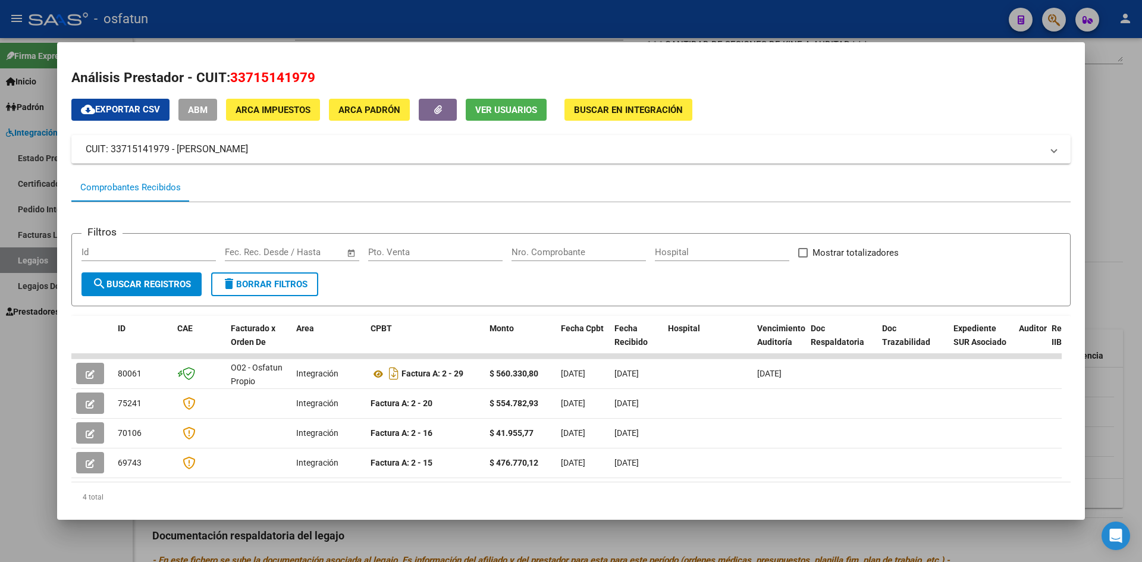
click at [362, 33] on div at bounding box center [571, 281] width 1142 height 562
